Goal: Book appointment/travel/reservation

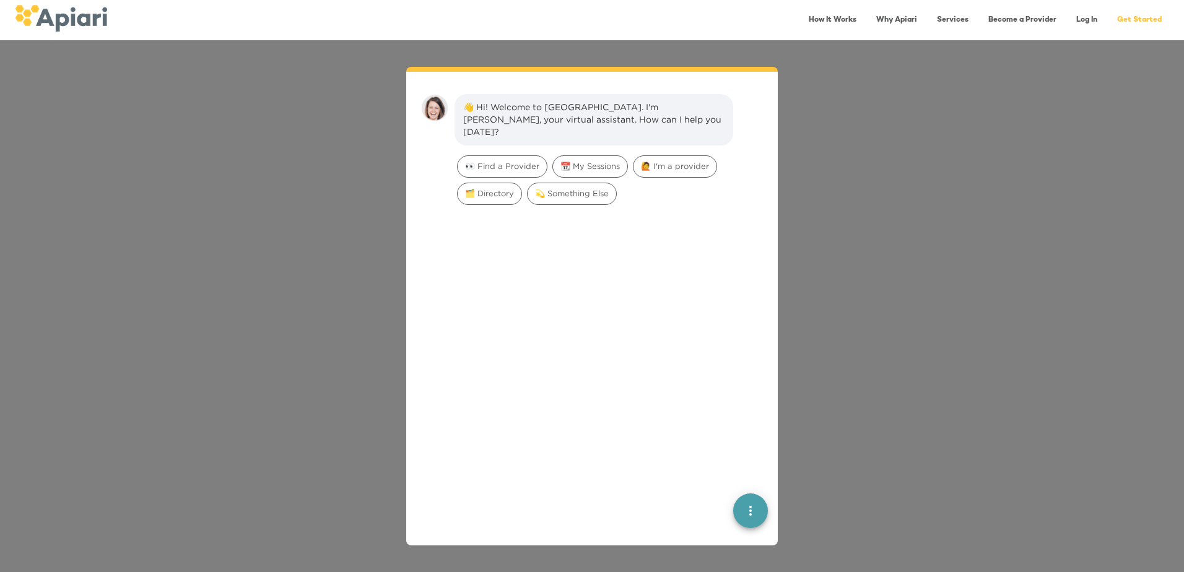
scroll to position [17, 0]
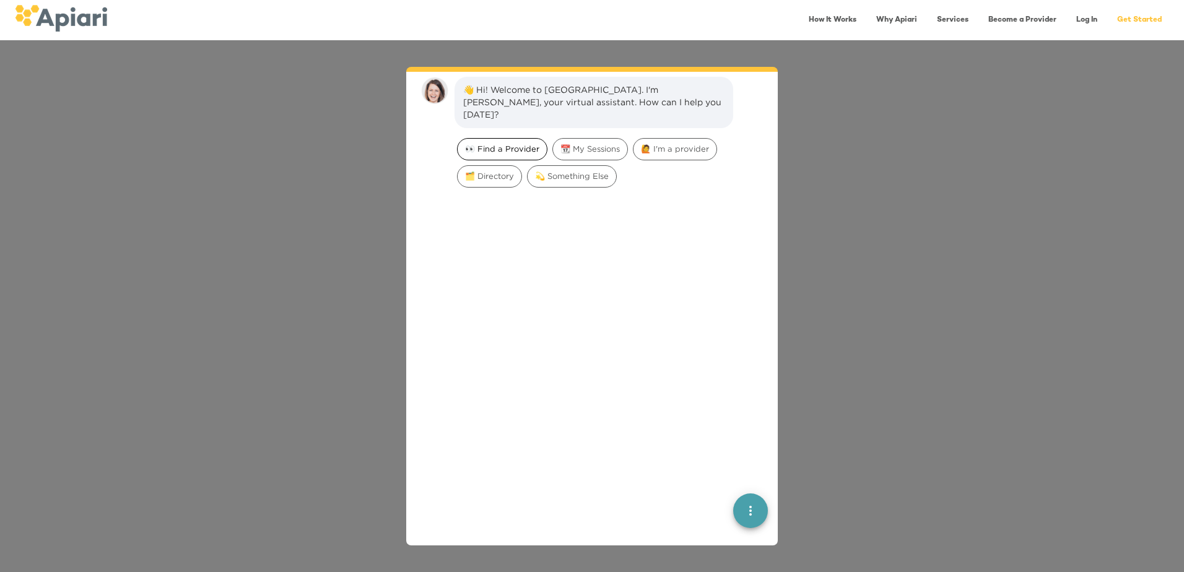
click at [517, 143] on span "👀 Find a Provider" at bounding box center [502, 149] width 89 height 12
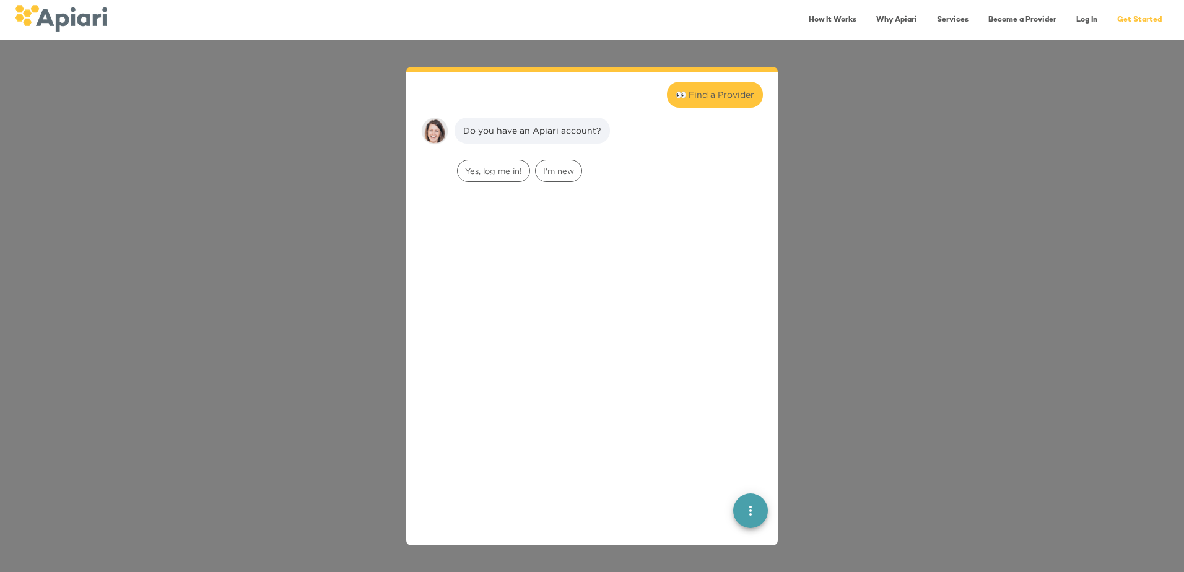
scroll to position [102, 0]
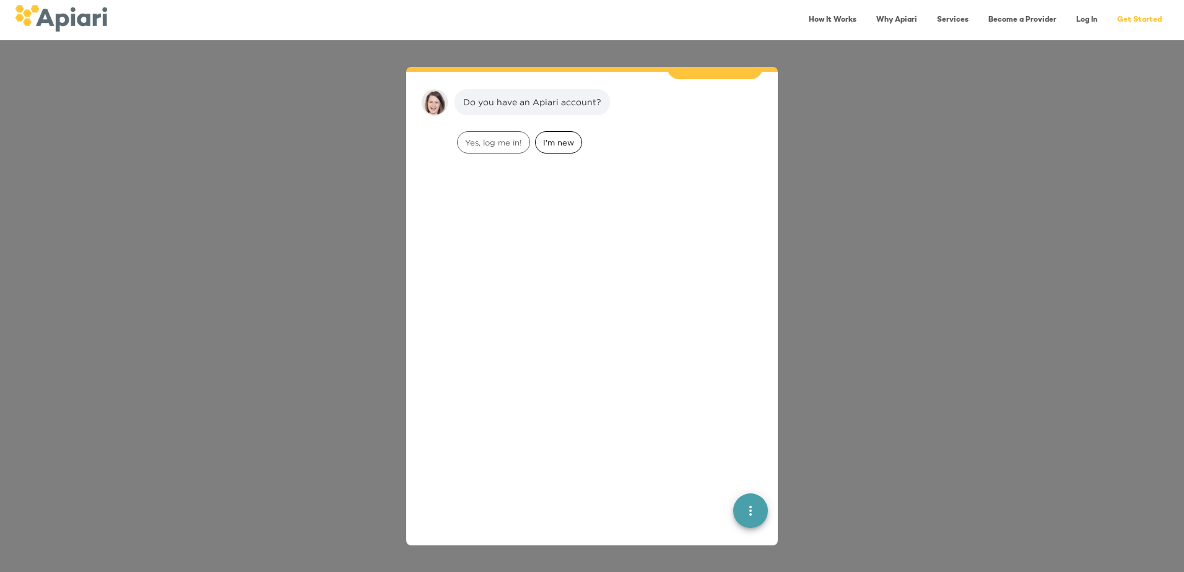
click at [556, 137] on span "I'm new" at bounding box center [559, 143] width 46 height 12
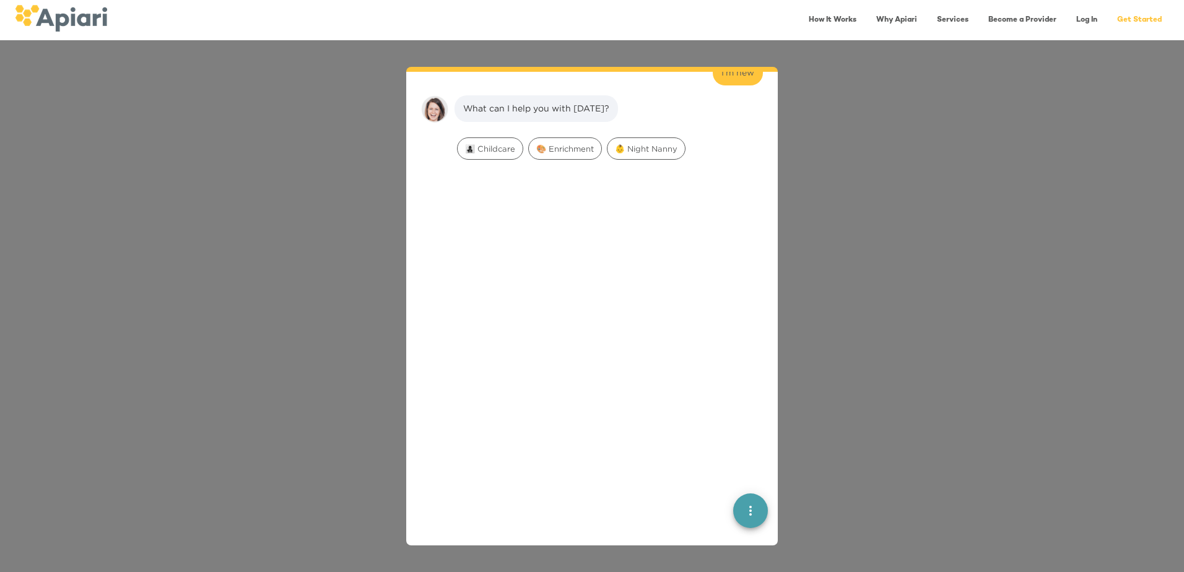
scroll to position [180, 0]
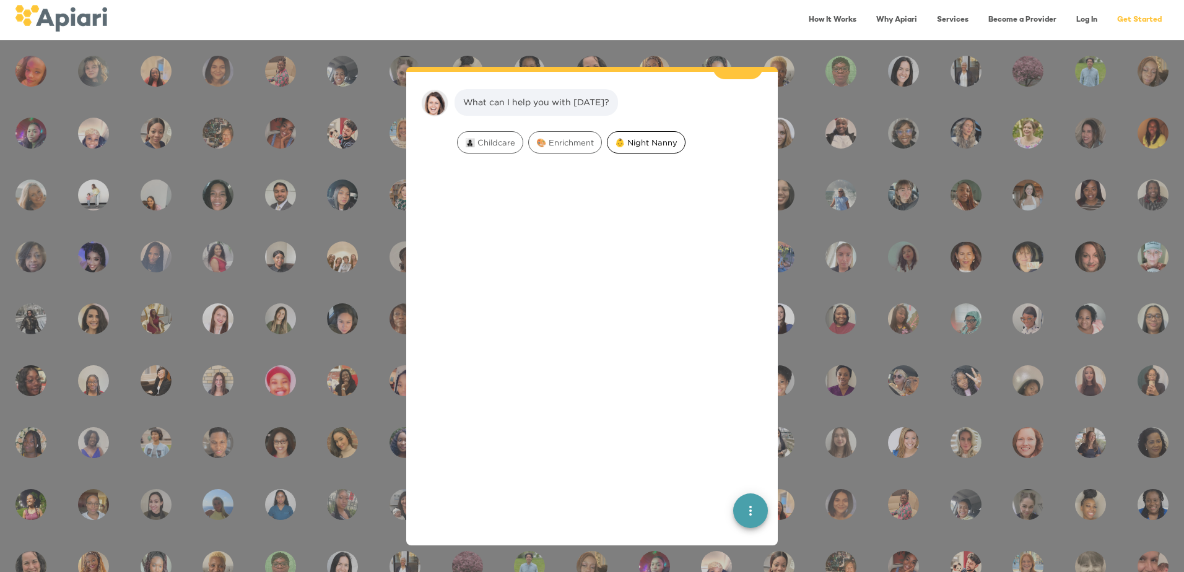
click at [652, 137] on span "👶 Night Nanny" at bounding box center [646, 143] width 77 height 12
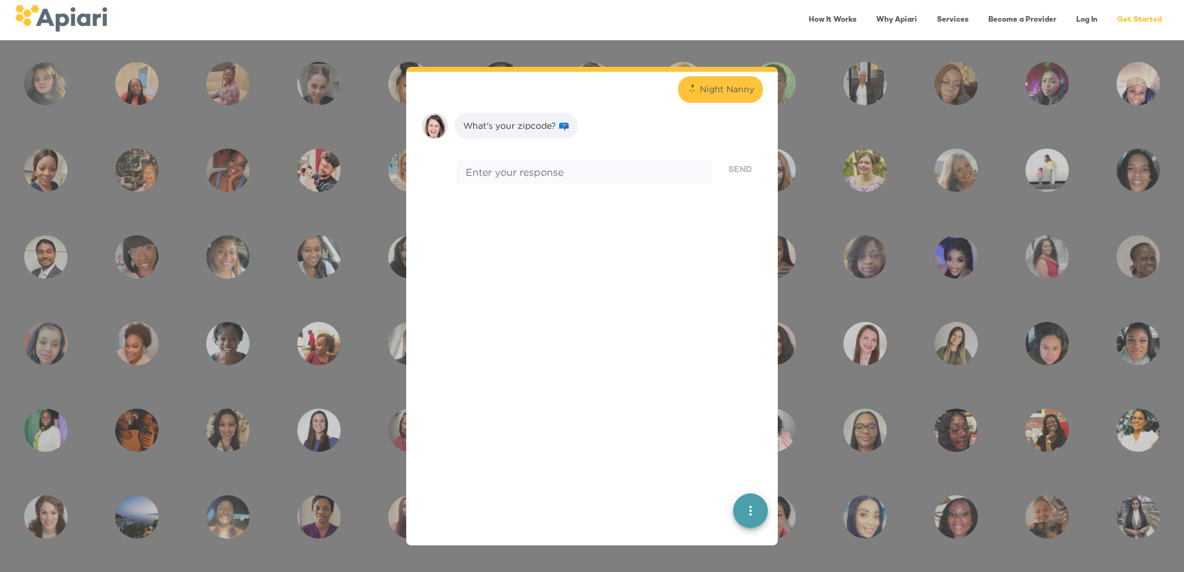
scroll to position [259, 0]
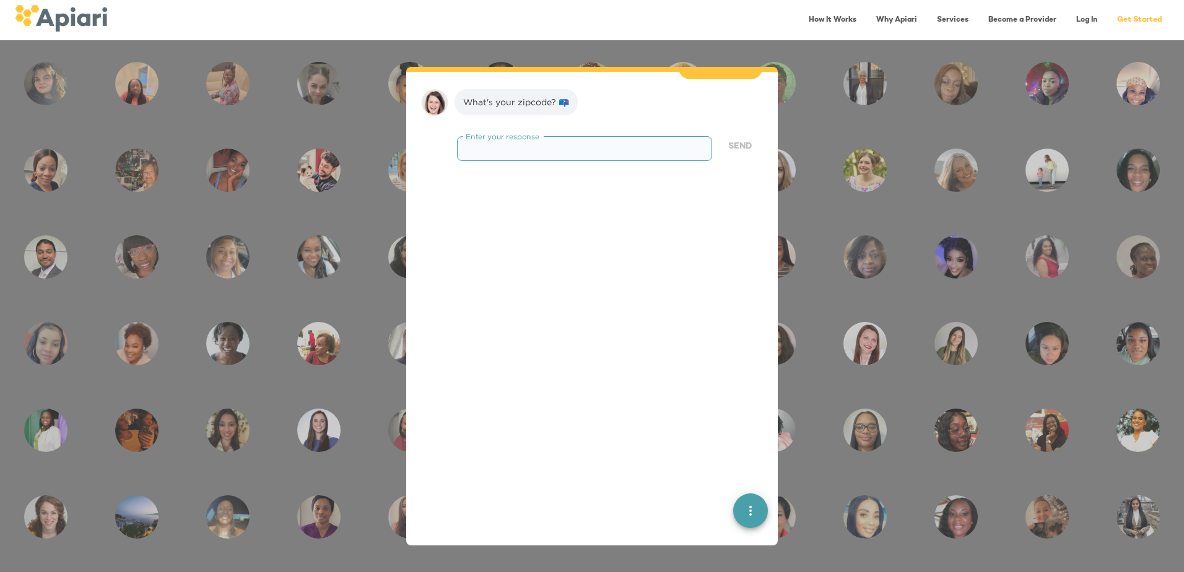
click at [531, 142] on textarea at bounding box center [585, 148] width 238 height 12
type textarea "*"
type textarea "*****"
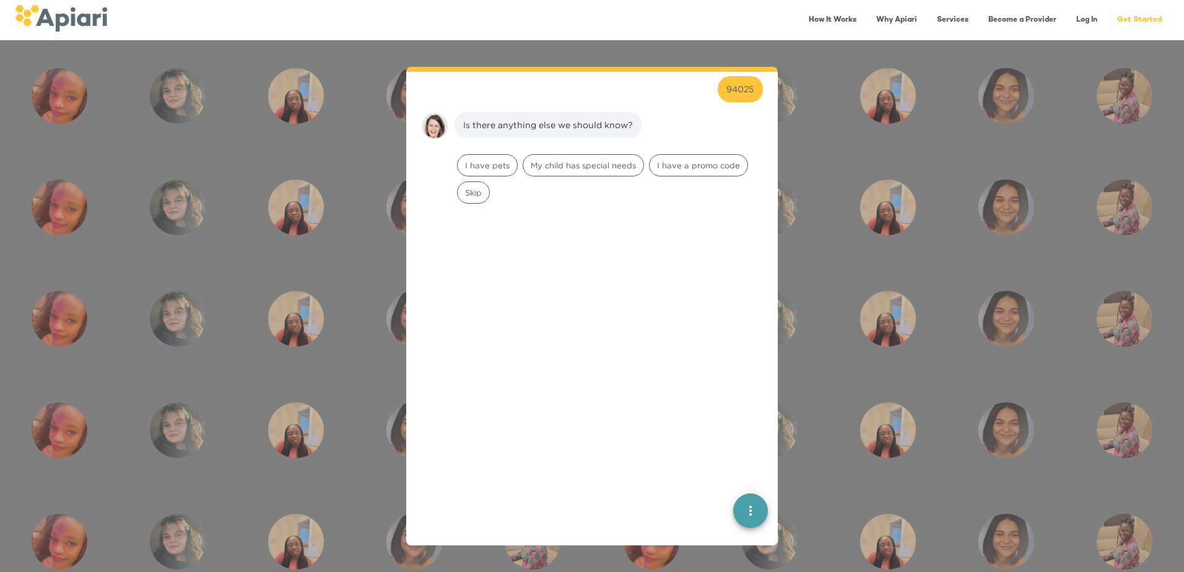
scroll to position [337, 0]
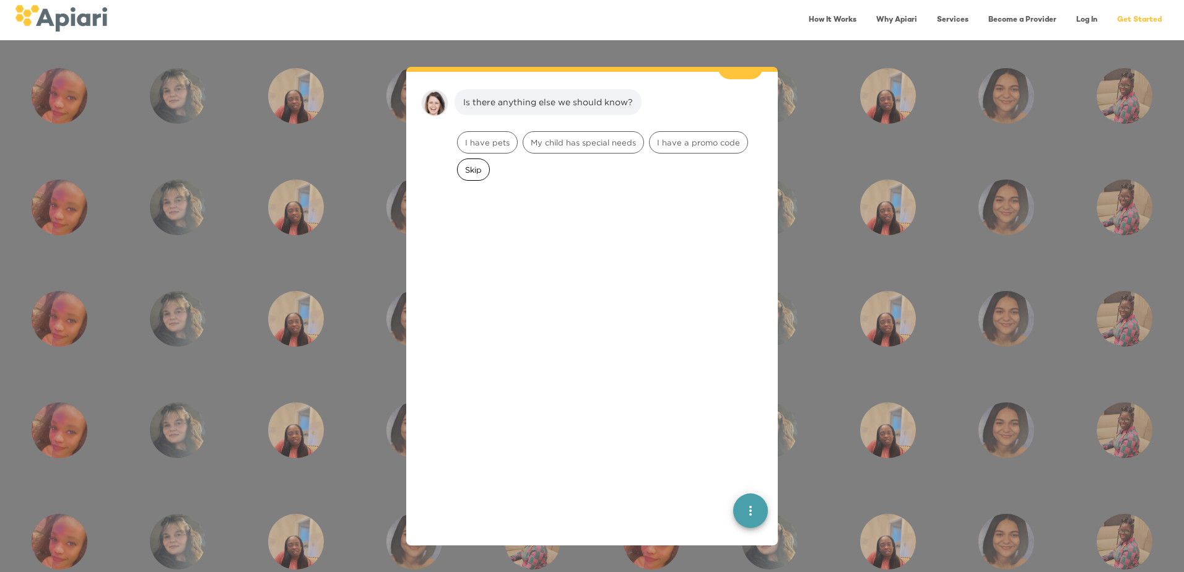
click at [473, 164] on span "Skip" at bounding box center [474, 170] width 32 height 12
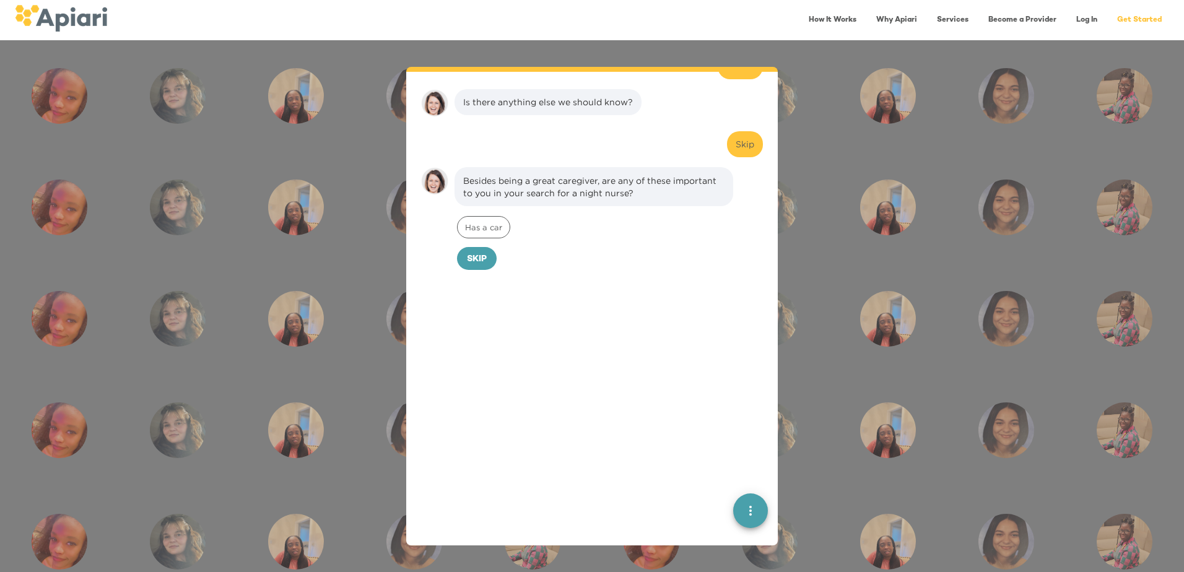
scroll to position [415, 0]
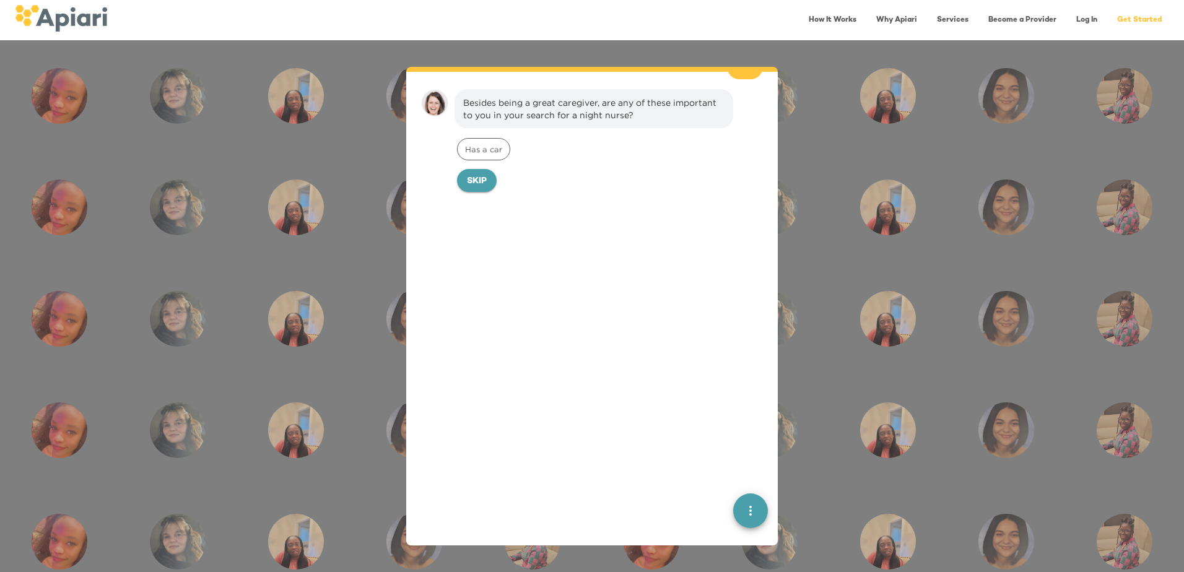
click at [484, 174] on span "Skip" at bounding box center [477, 181] width 20 height 15
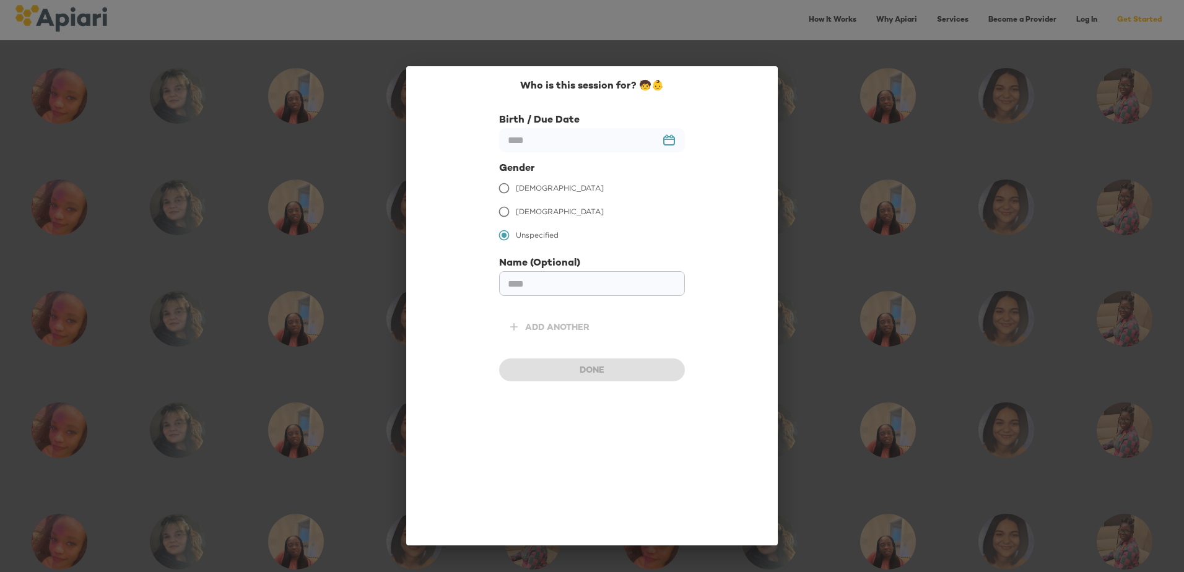
scroll to position [500, 0]
click at [528, 187] on span "[DEMOGRAPHIC_DATA]" at bounding box center [560, 188] width 88 height 11
click at [535, 137] on input "text" at bounding box center [592, 140] width 186 height 24
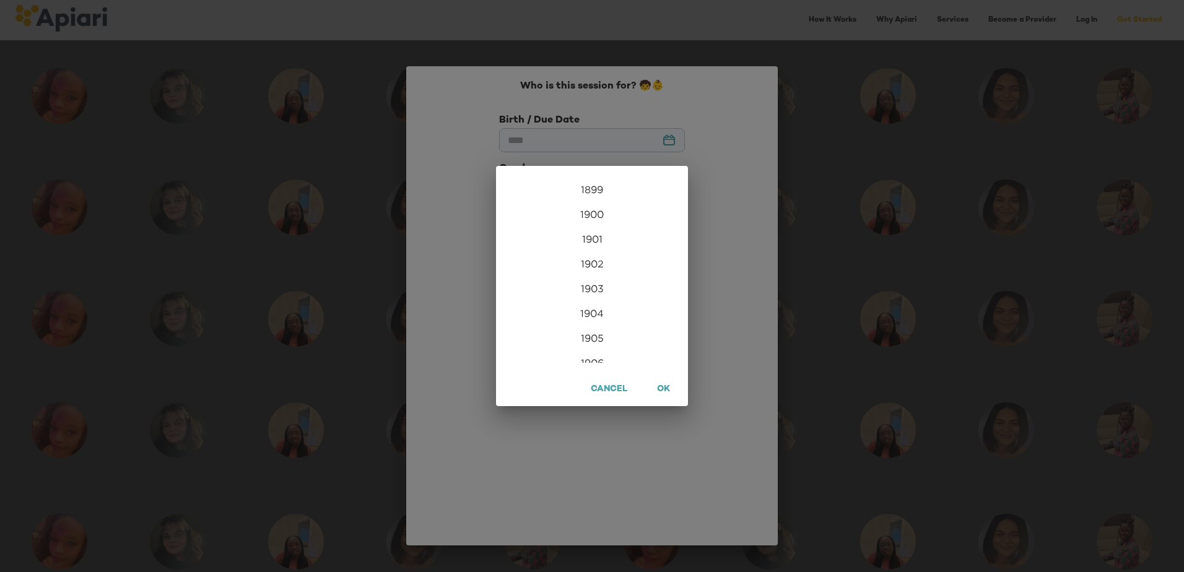
scroll to position [2998, 0]
click at [585, 321] on div "2025" at bounding box center [592, 319] width 192 height 25
click at [599, 339] on div "Nov" at bounding box center [592, 339] width 64 height 46
type input "**********"
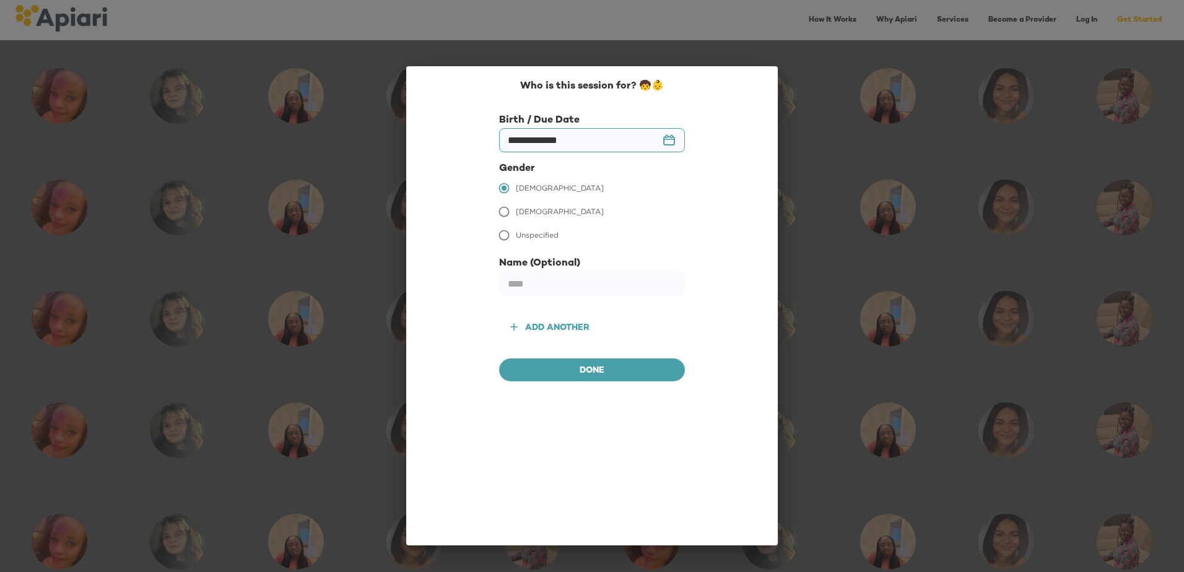
click at [674, 141] on input "**********" at bounding box center [592, 140] width 186 height 24
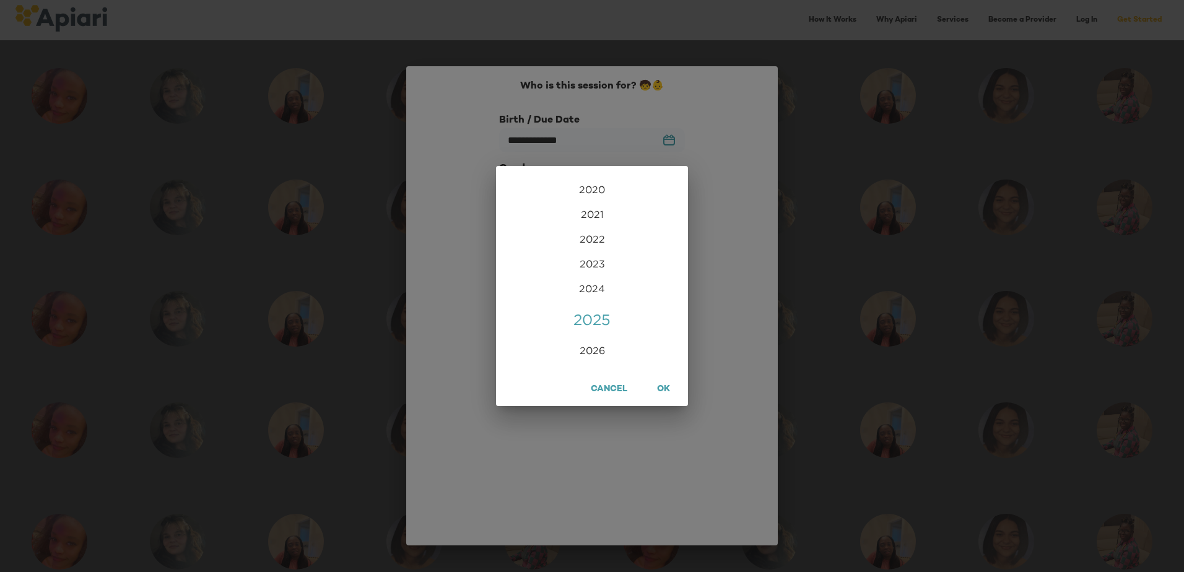
click at [591, 322] on div "2025" at bounding box center [592, 319] width 192 height 25
click at [591, 339] on div "Nov" at bounding box center [592, 339] width 64 height 46
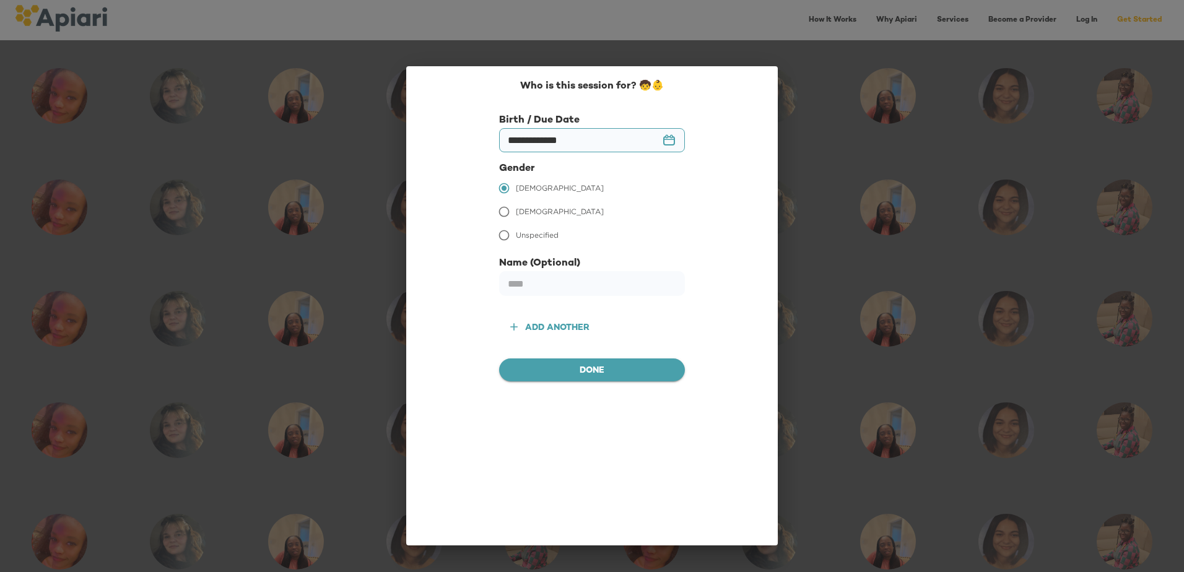
click at [596, 365] on span "Done" at bounding box center [592, 371] width 166 height 15
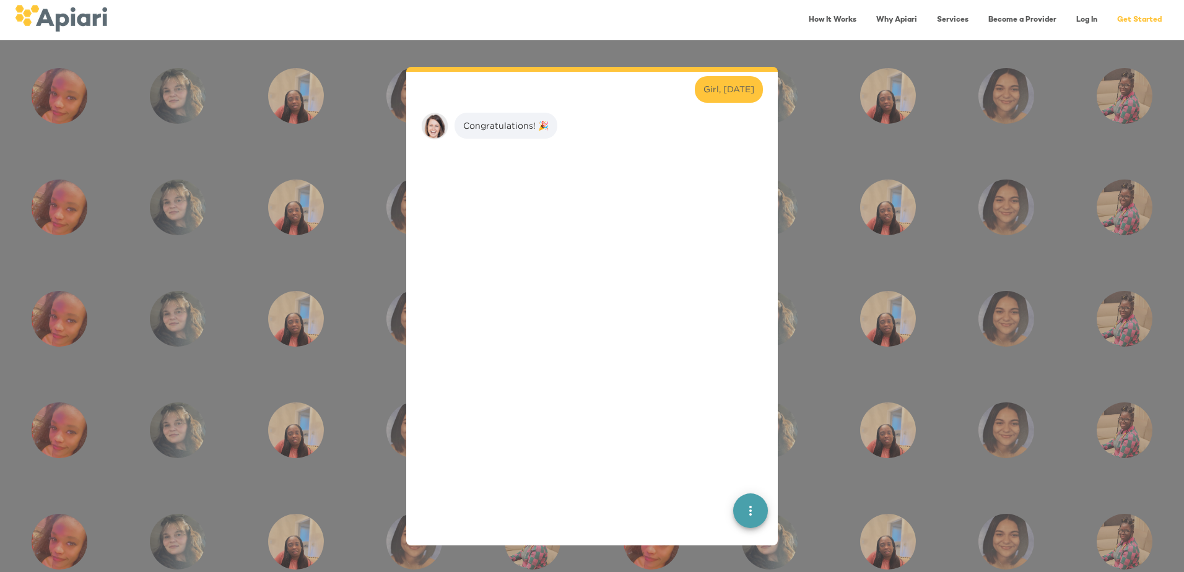
scroll to position [578, 0]
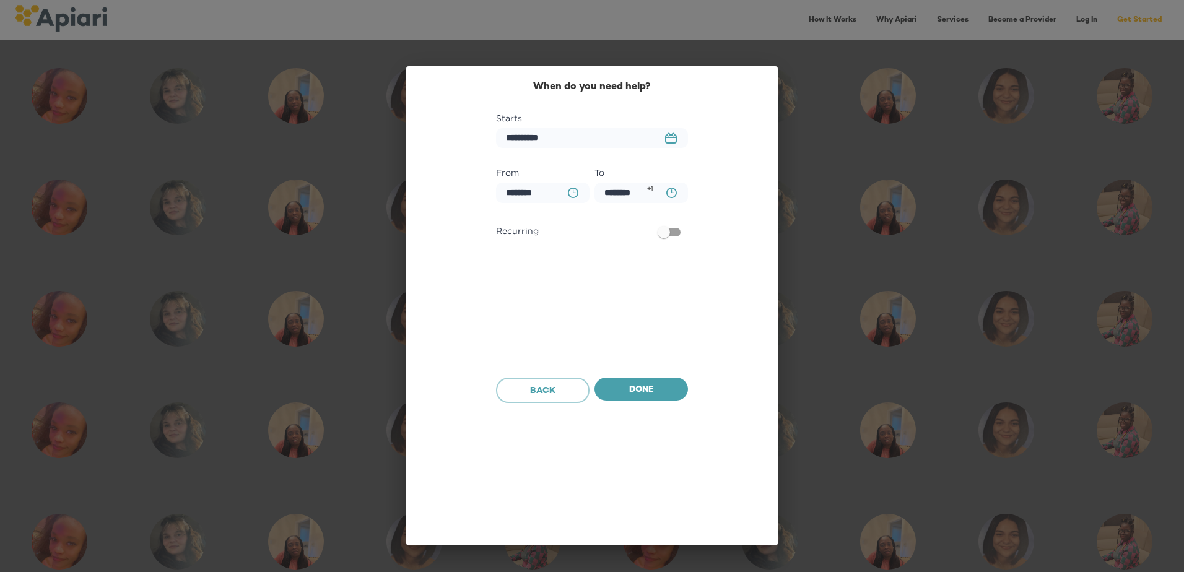
click at [663, 139] on button "23979DC4-A7E4-489C-88E7-37869341D308 Created with sketchtool." at bounding box center [671, 138] width 27 height 26
click at [668, 174] on icon "button" at bounding box center [673, 175] width 15 height 15
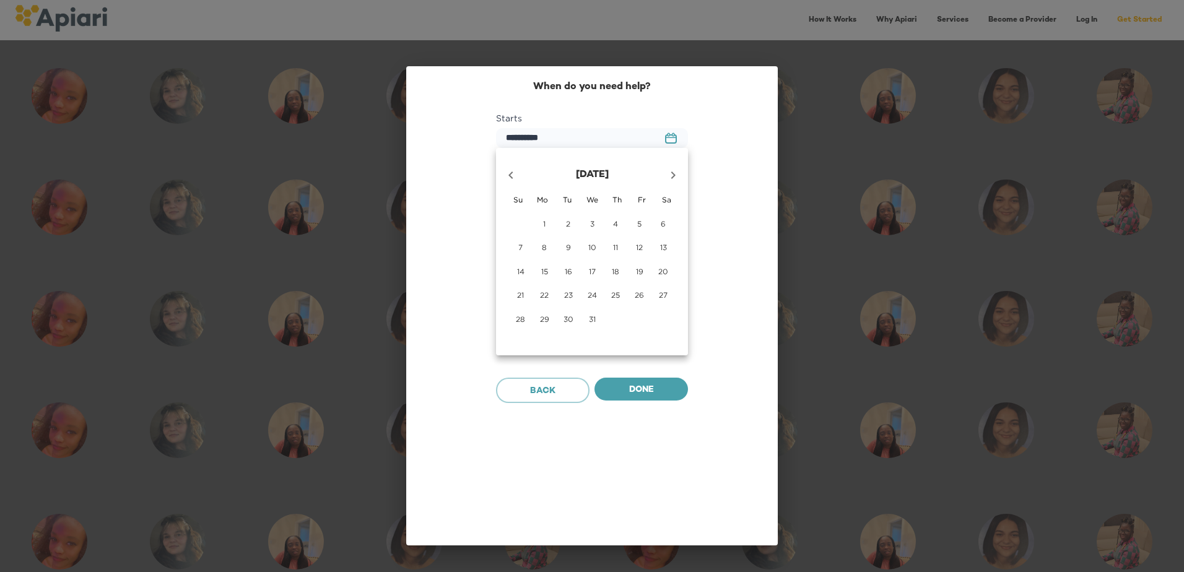
click at [516, 177] on icon "button" at bounding box center [511, 175] width 15 height 15
click at [635, 321] on p "28" at bounding box center [639, 319] width 9 height 11
type input "**********"
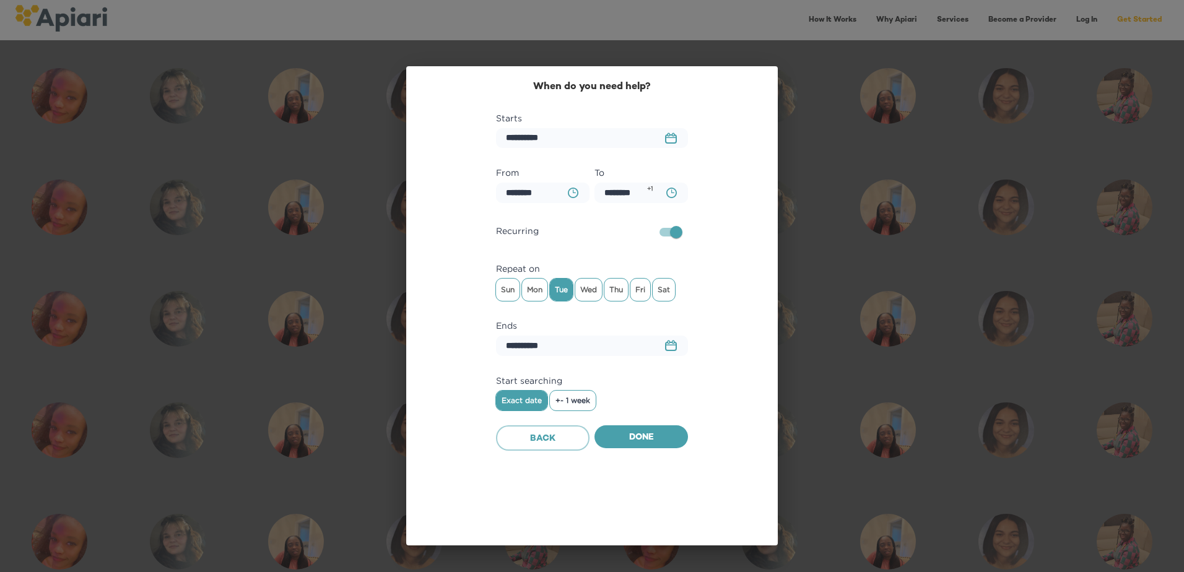
click at [666, 341] on icon "23979DC4-A7E4-489C-88E7-37869341D308 Created with sketchtool." at bounding box center [671, 345] width 12 height 11
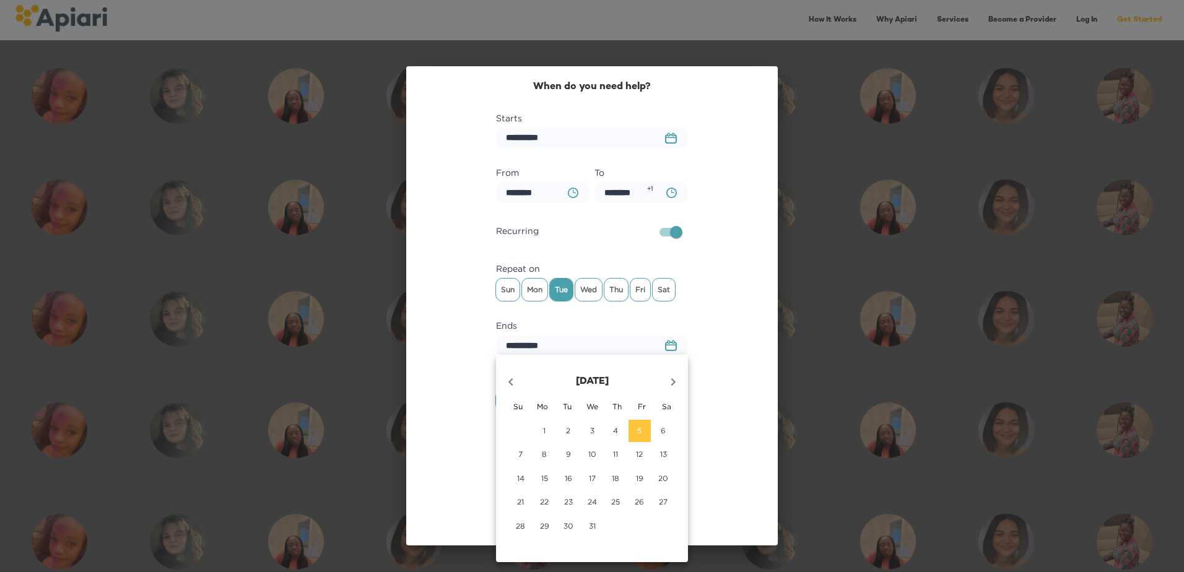
click at [666, 433] on span "6" at bounding box center [663, 431] width 22 height 11
type input "**********"
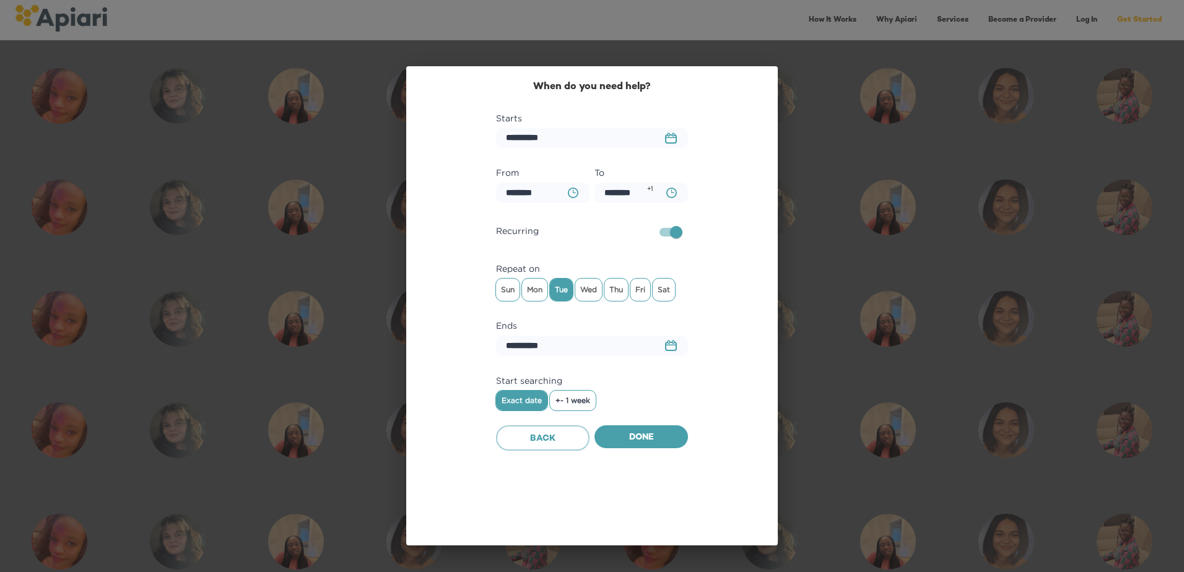
click at [572, 193] on icon "BA0D2328-0349-4FFE-B945-982DA367CA30 Created with sketchtool." at bounding box center [573, 193] width 11 height 11
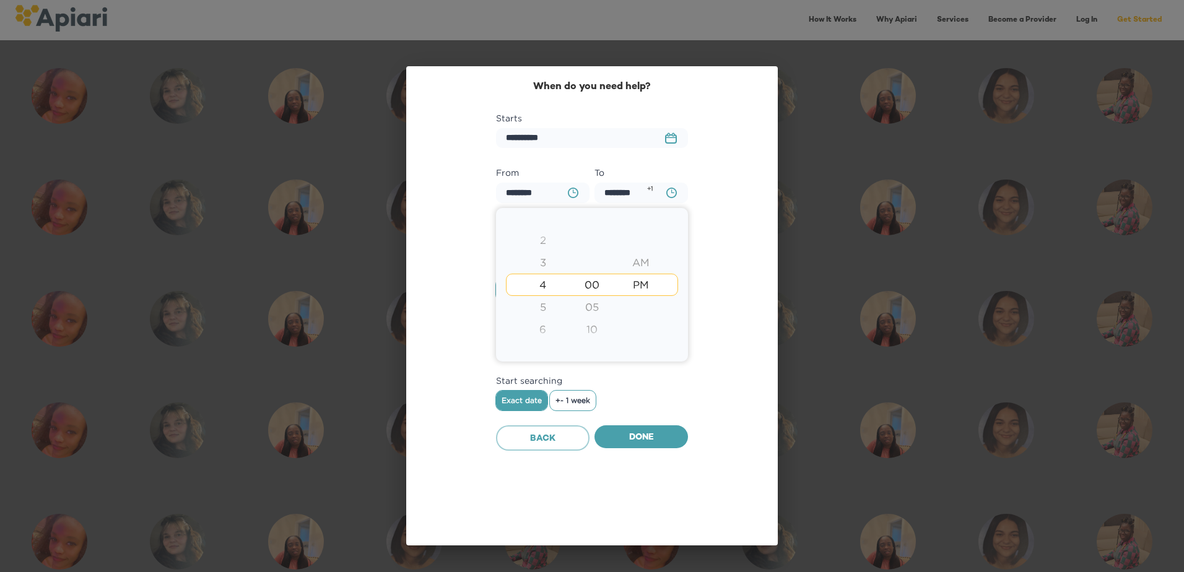
drag, startPoint x: 539, startPoint y: 303, endPoint x: 544, endPoint y: 347, distance: 43.6
click at [544, 347] on div "1 2 3 4 5 6 7 8 9 10 11 12" at bounding box center [542, 341] width 49 height 268
click at [543, 318] on div "5" at bounding box center [542, 307] width 49 height 22
type input "********"
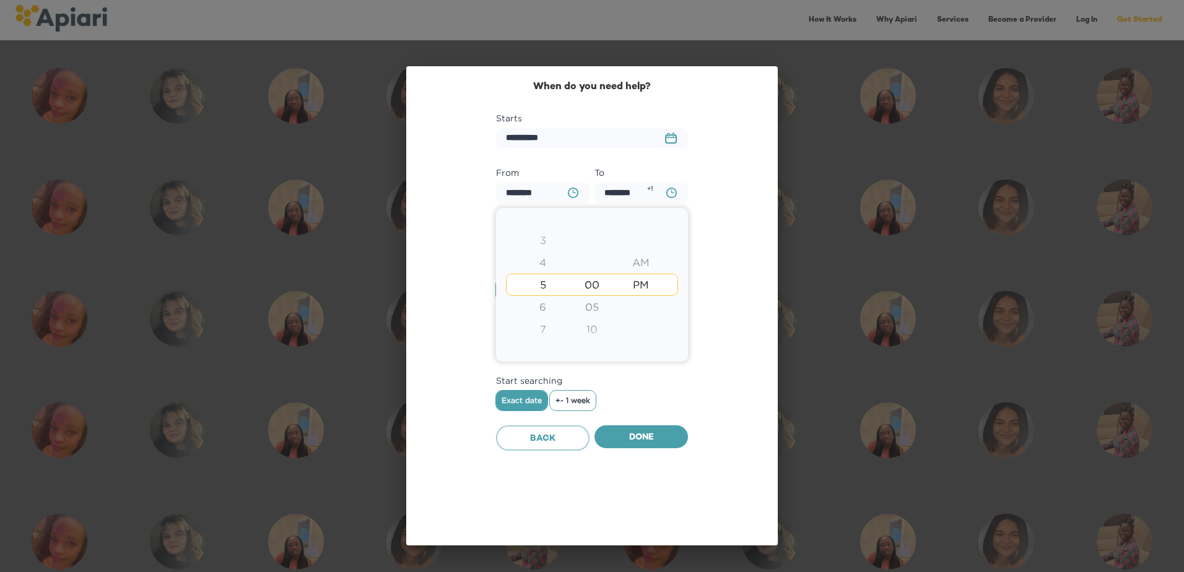
click at [543, 299] on div "6" at bounding box center [542, 307] width 49 height 22
type input "********"
click at [651, 390] on div at bounding box center [592, 286] width 1184 height 572
click at [663, 183] on button "BA0D2328-0349-4FFE-B945-982DA367CA30 Created with sketchtool." at bounding box center [671, 192] width 25 height 25
click at [543, 334] on div "6" at bounding box center [542, 329] width 49 height 22
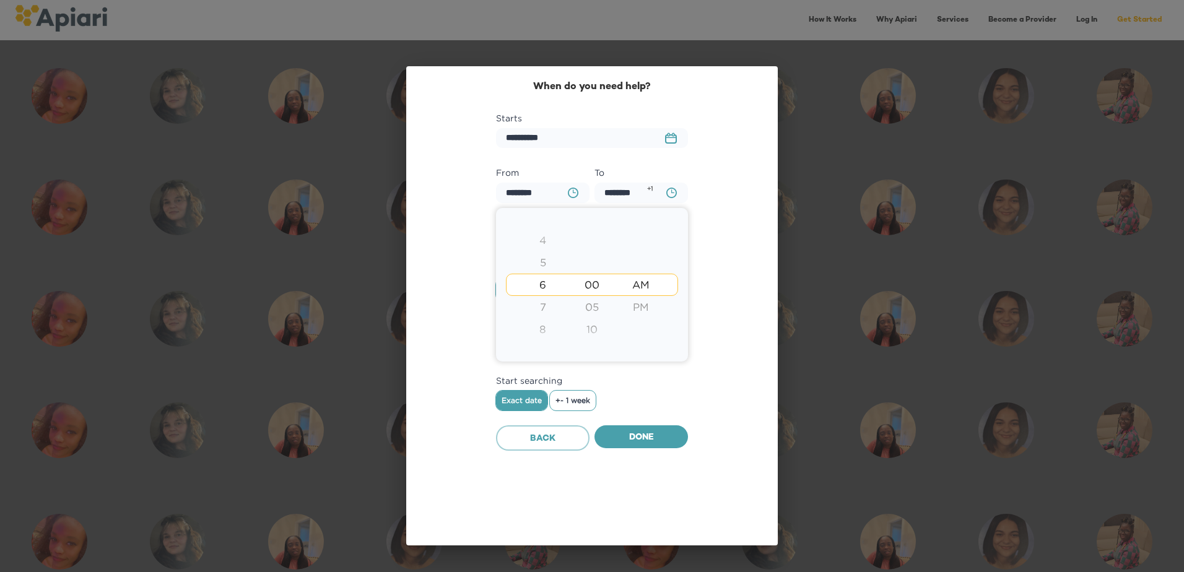
click at [543, 334] on div "8" at bounding box center [542, 329] width 49 height 22
click at [538, 306] on div "9" at bounding box center [542, 307] width 49 height 22
type input "********"
click at [648, 437] on div at bounding box center [592, 286] width 1184 height 572
click at [582, 293] on span "Wed" at bounding box center [588, 290] width 27 height 19
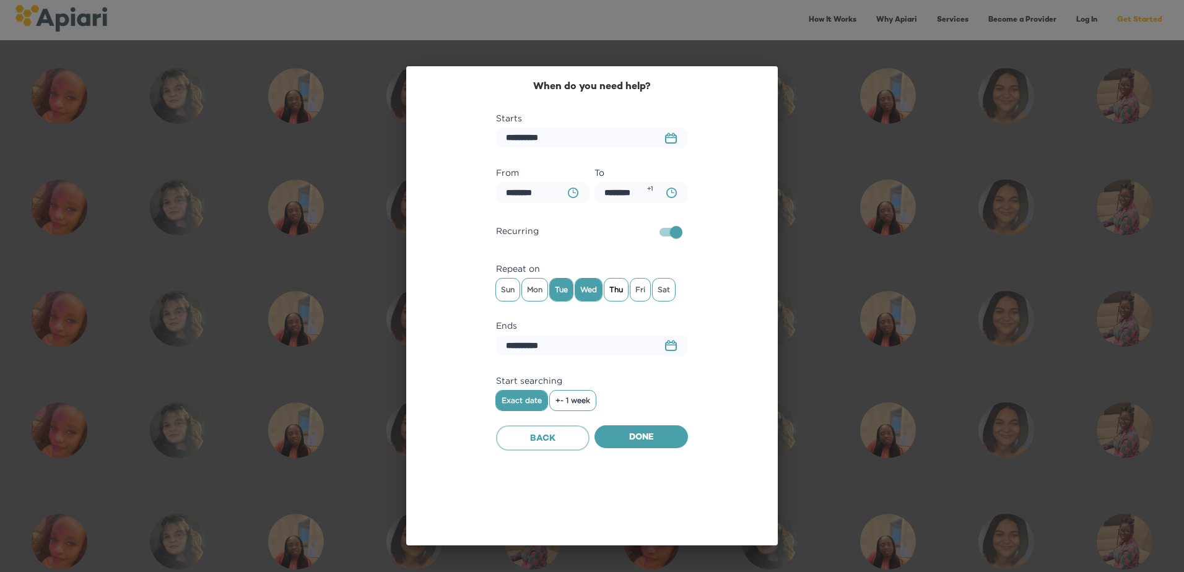
click at [611, 290] on span "Thu" at bounding box center [616, 290] width 24 height 19
click at [634, 292] on span "Fri" at bounding box center [641, 290] width 20 height 19
click at [670, 292] on span "Sat" at bounding box center [664, 290] width 22 height 19
click at [510, 288] on span "Sun" at bounding box center [508, 290] width 24 height 19
click at [533, 289] on span "Mon" at bounding box center [534, 290] width 25 height 19
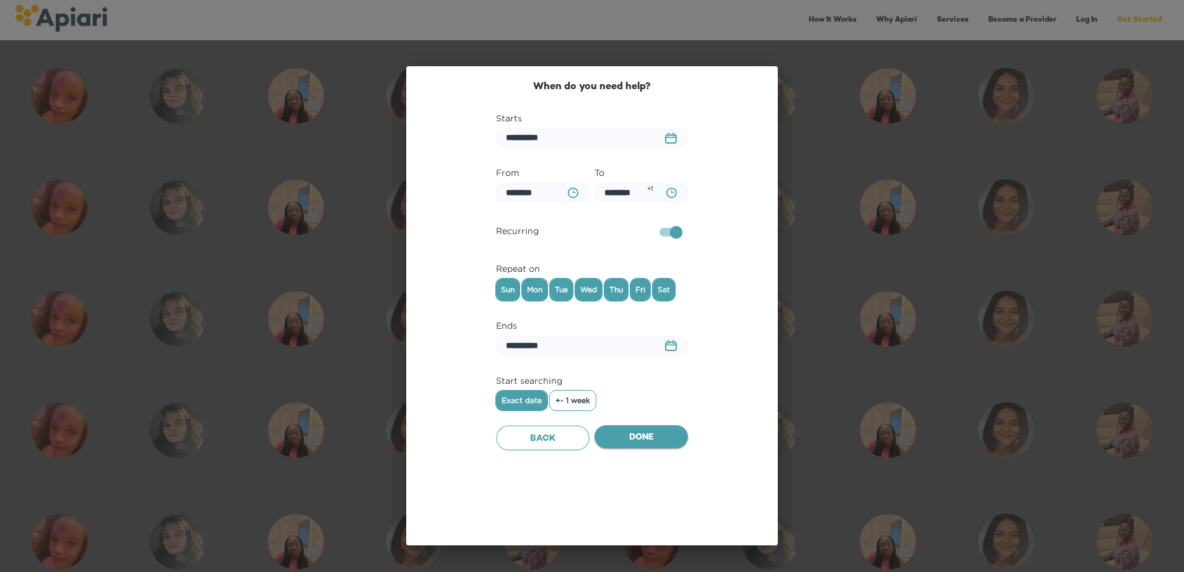
click at [653, 438] on span "Done" at bounding box center [641, 437] width 74 height 15
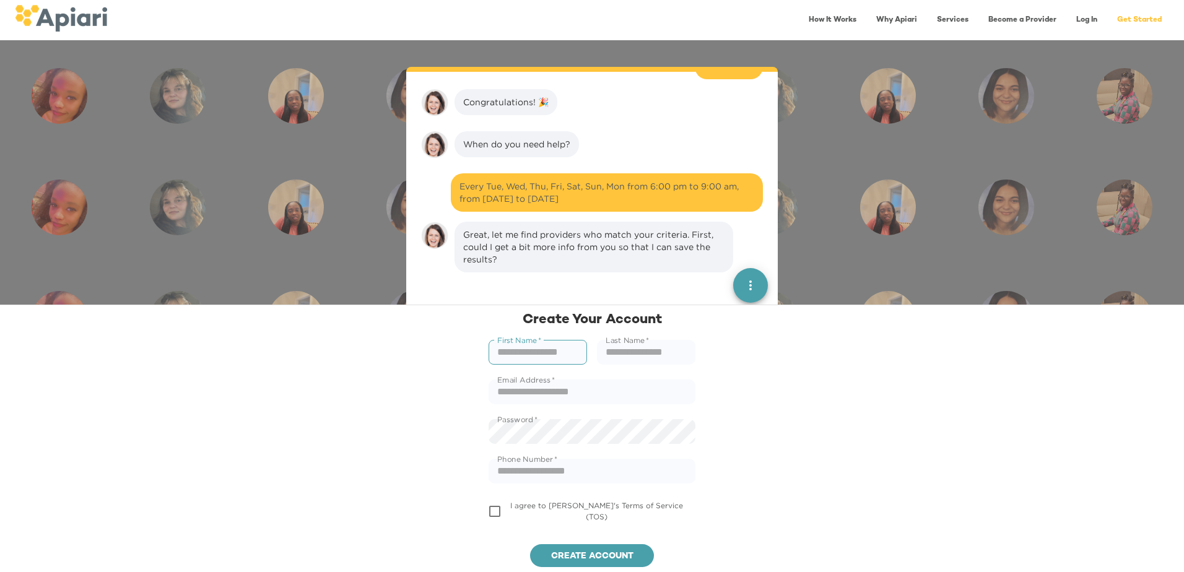
scroll to position [711, 0]
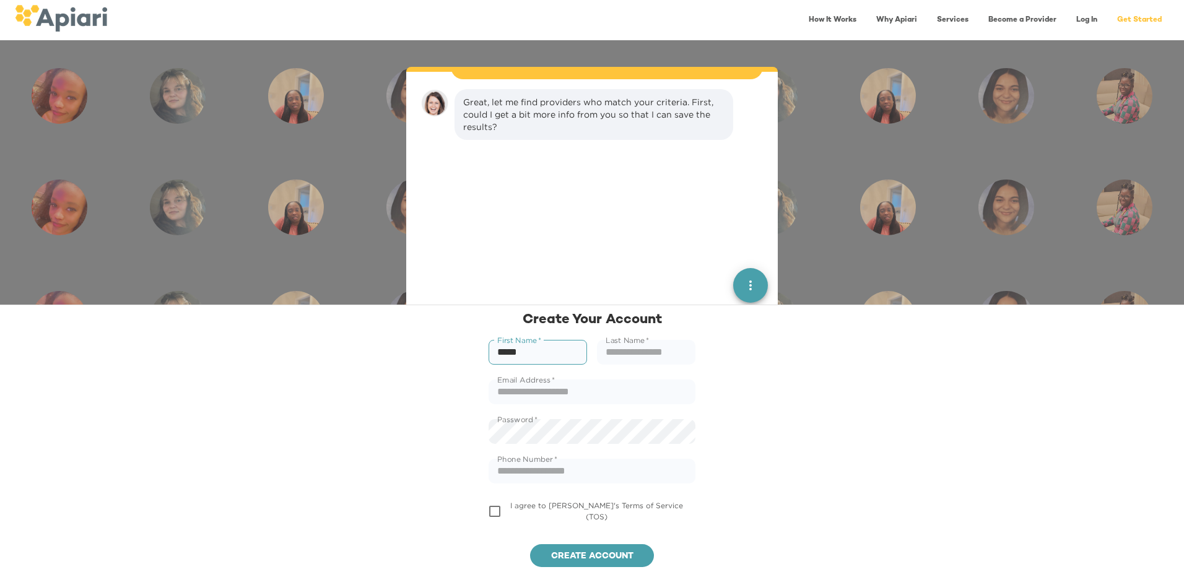
type input "*****"
type input "**********"
click at [574, 557] on span "Create account" at bounding box center [592, 556] width 104 height 15
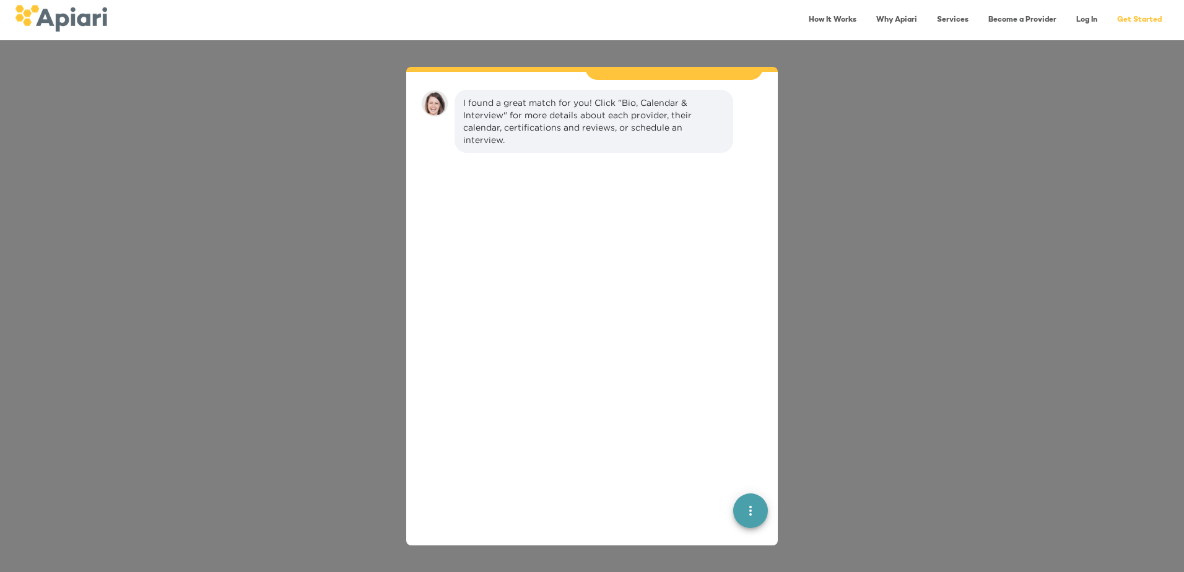
scroll to position [845, 0]
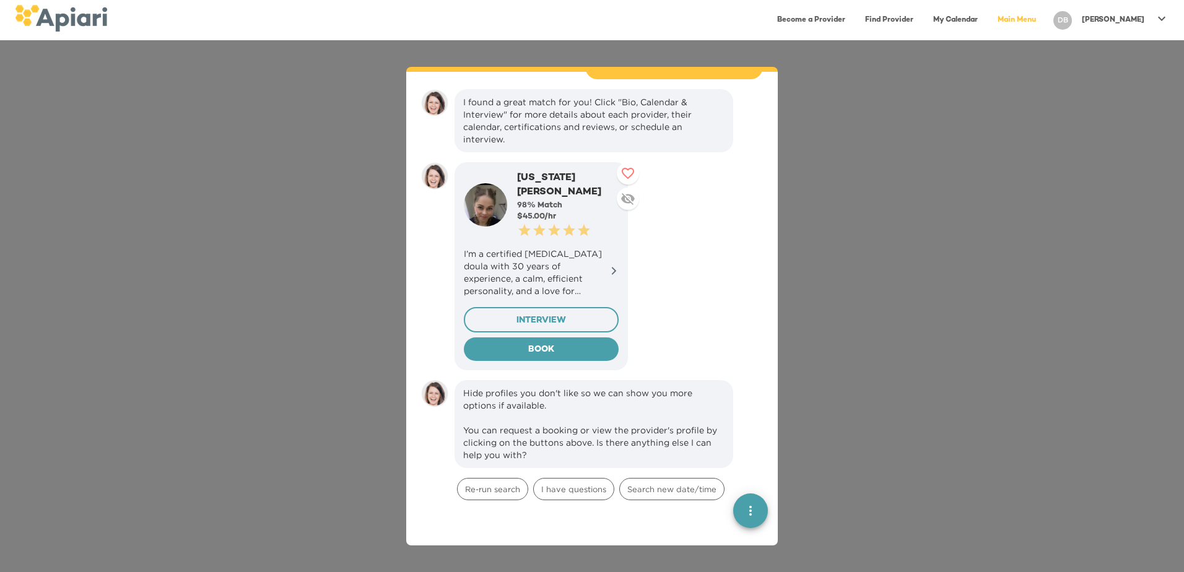
click at [585, 313] on span "INTERVIEW" at bounding box center [541, 320] width 134 height 15
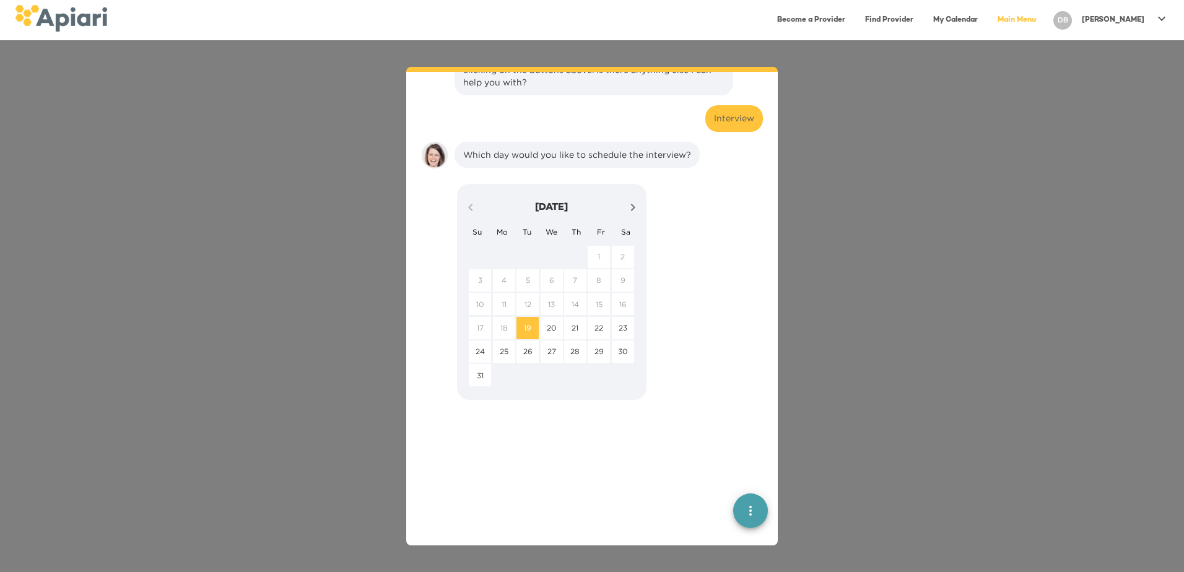
scroll to position [1255, 0]
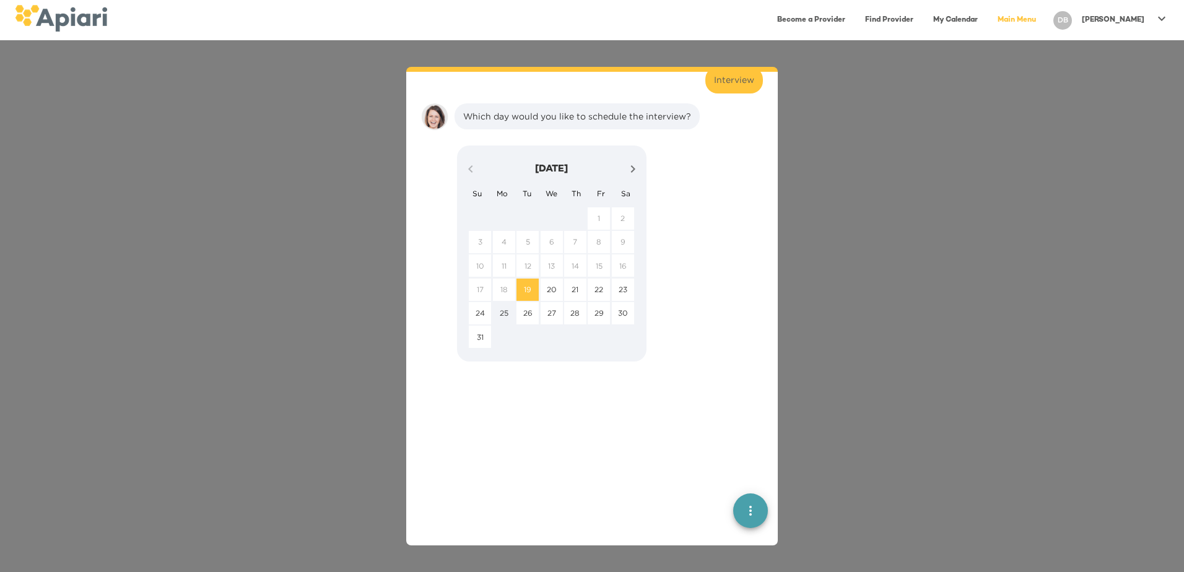
click at [509, 308] on span "25" at bounding box center [504, 313] width 22 height 11
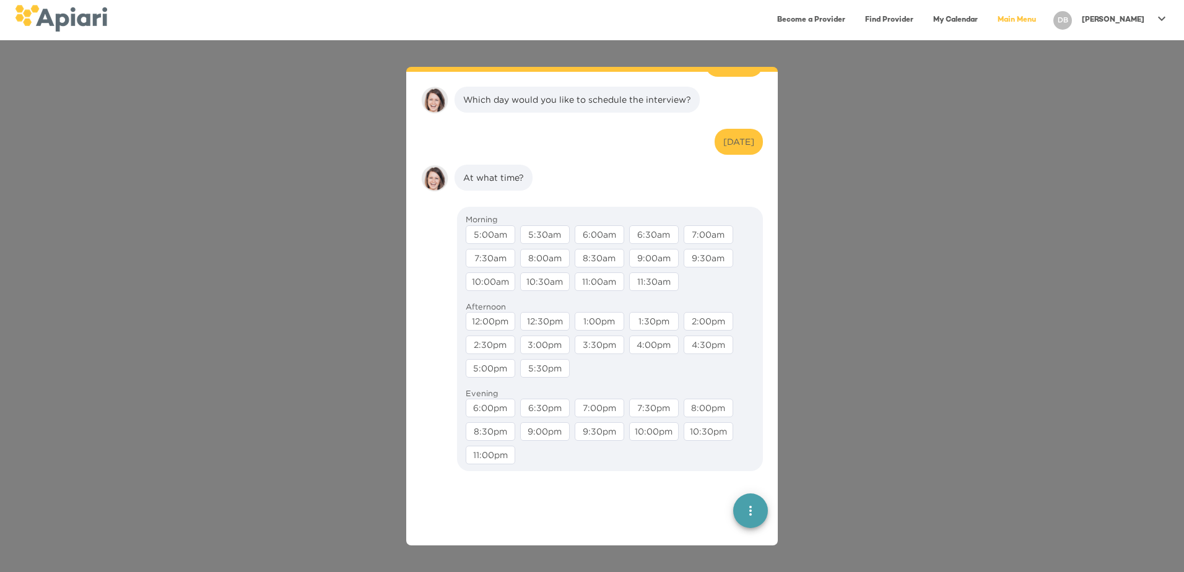
scroll to position [1272, 0]
click at [549, 336] on div "3:00pm" at bounding box center [545, 345] width 50 height 19
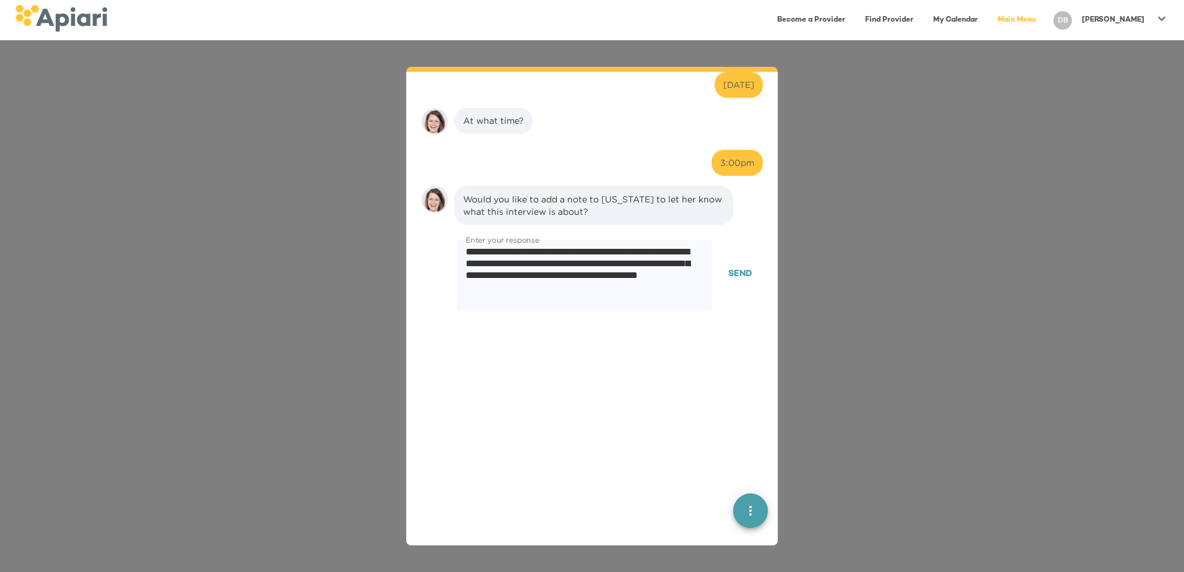
scroll to position [1412, 0]
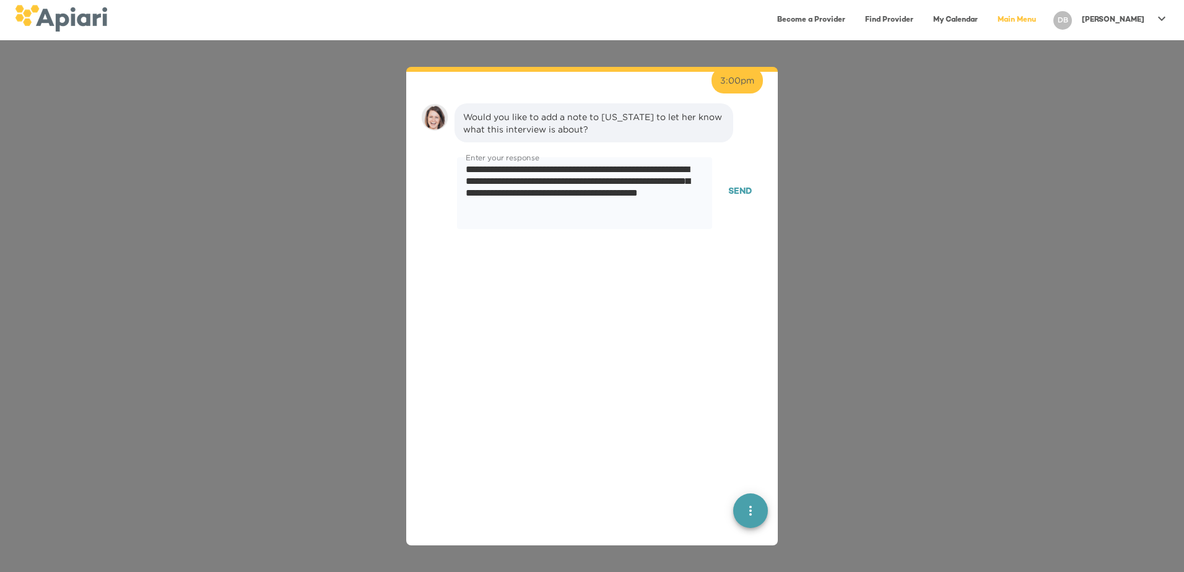
click at [730, 185] on span "Send" at bounding box center [740, 192] width 24 height 15
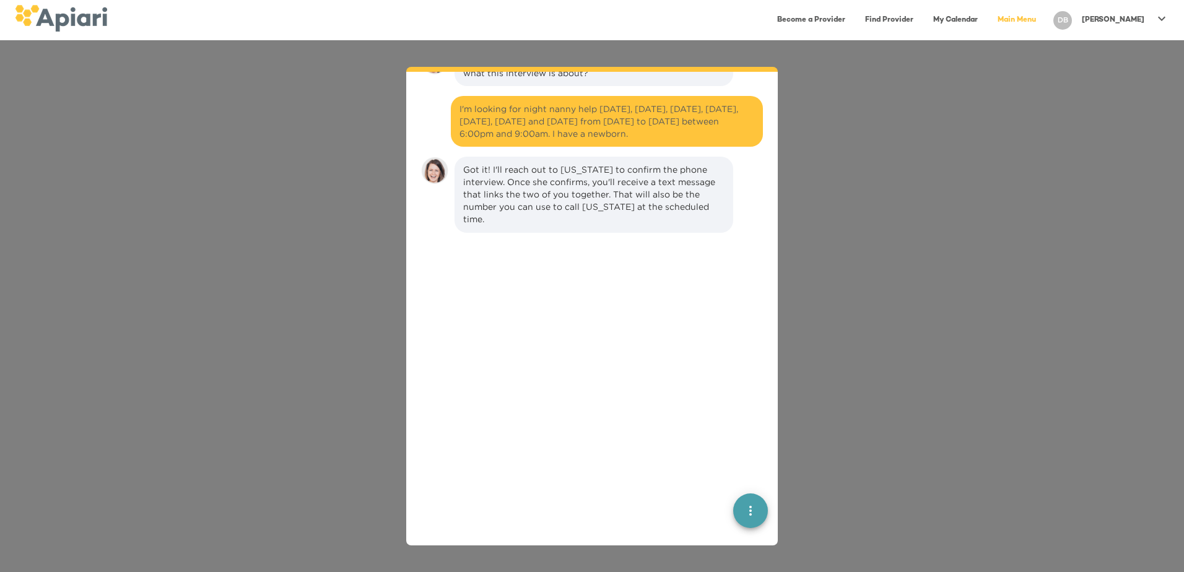
scroll to position [1521, 0]
